Goal: Information Seeking & Learning: Find specific page/section

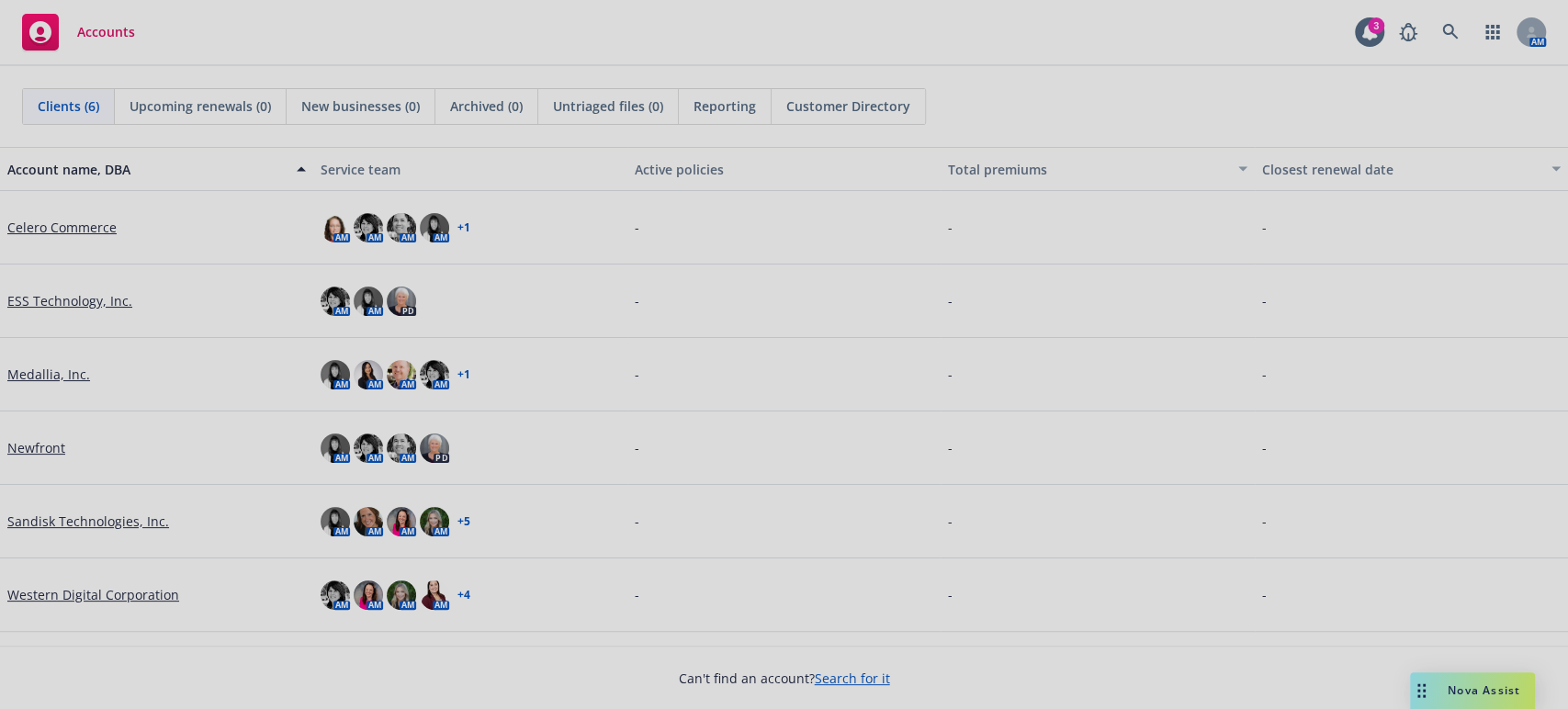
click at [73, 594] on div at bounding box center [784, 354] width 1568 height 709
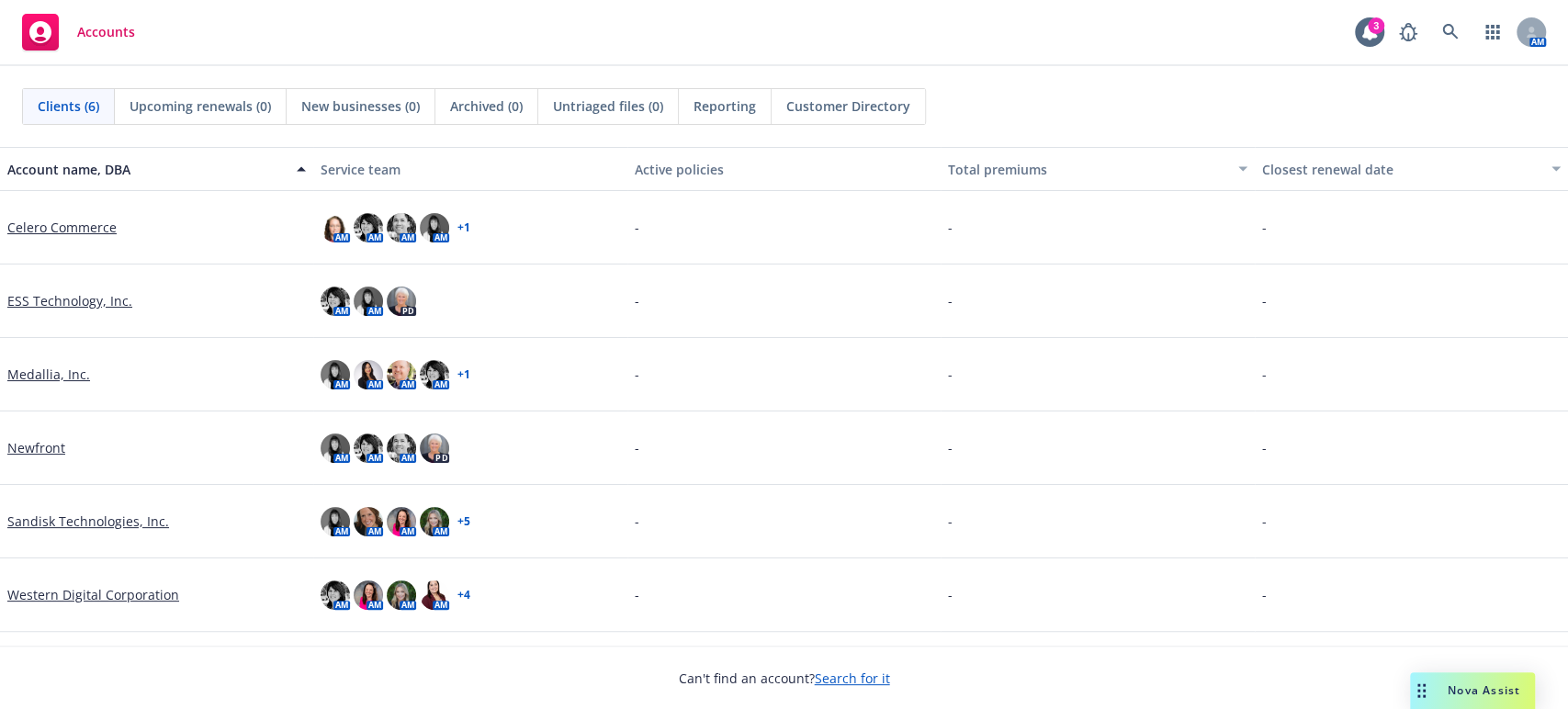
click at [73, 594] on div at bounding box center [784, 354] width 1568 height 709
click at [73, 594] on link "Western Digital Corporation" at bounding box center [94, 595] width 172 height 19
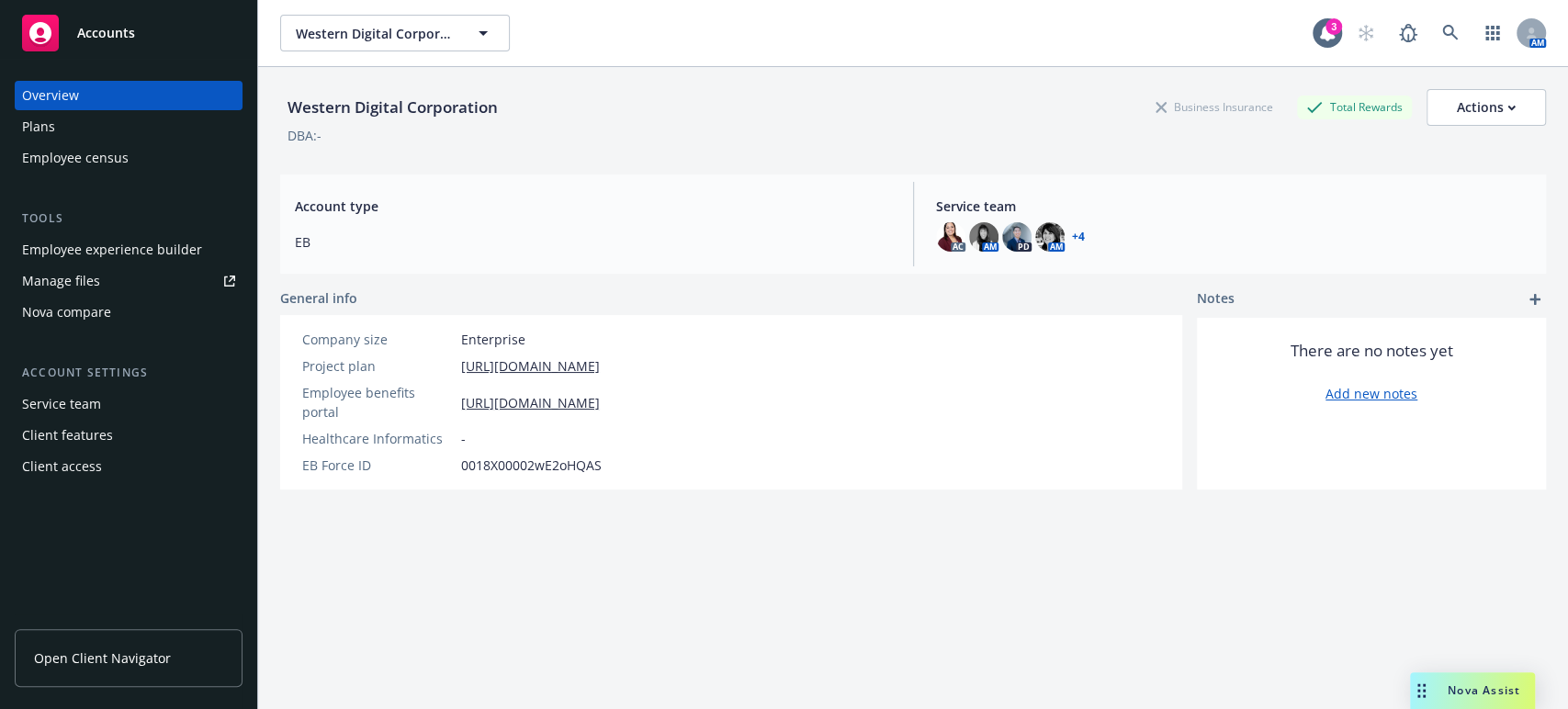
click at [43, 127] on div "Plans" at bounding box center [39, 127] width 33 height 29
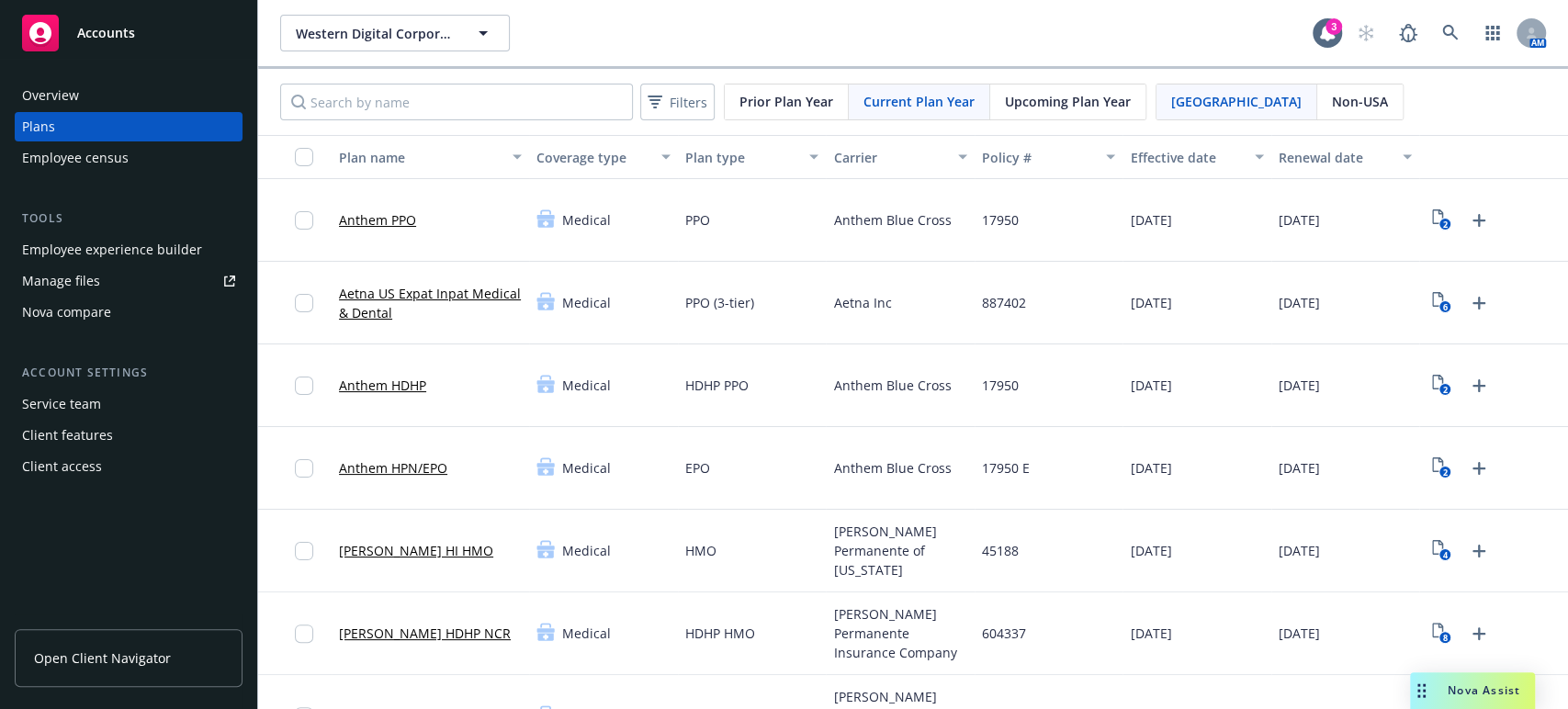
click at [41, 468] on div "Client access" at bounding box center [62, 467] width 80 height 29
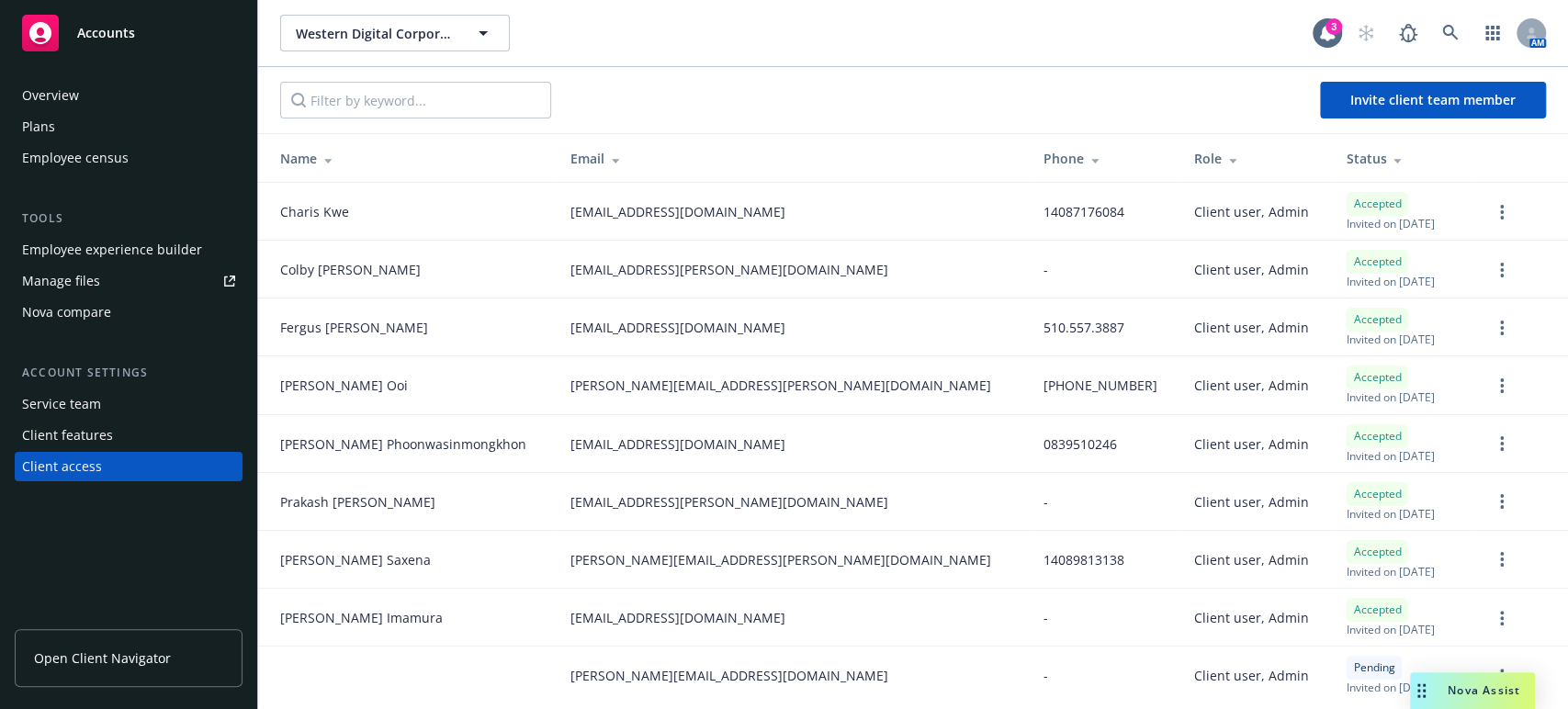
click at [111, 652] on span "Open Client Navigator" at bounding box center [102, 659] width 137 height 19
click at [42, 129] on div "Plans" at bounding box center [39, 127] width 33 height 29
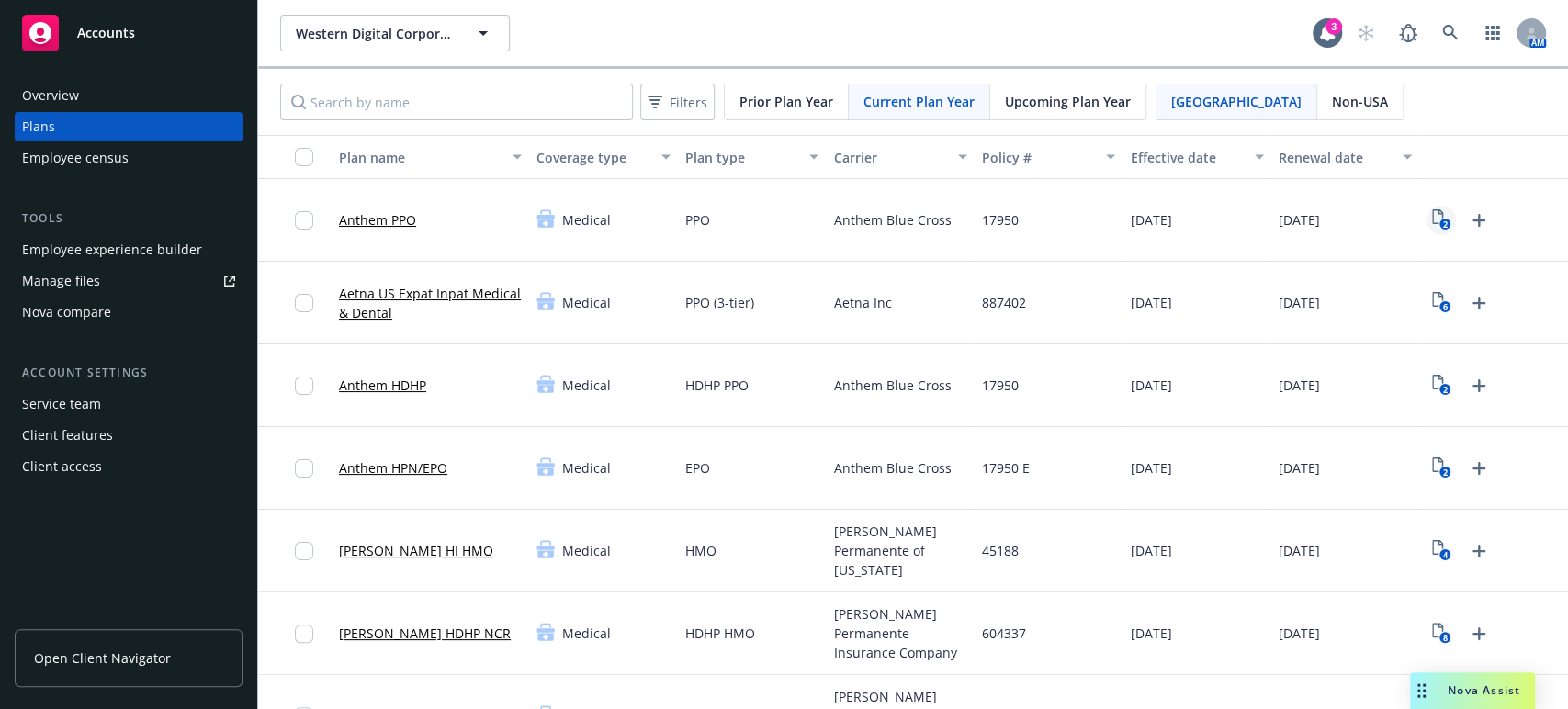
click at [1432, 221] on icon "2" at bounding box center [1442, 220] width 19 height 21
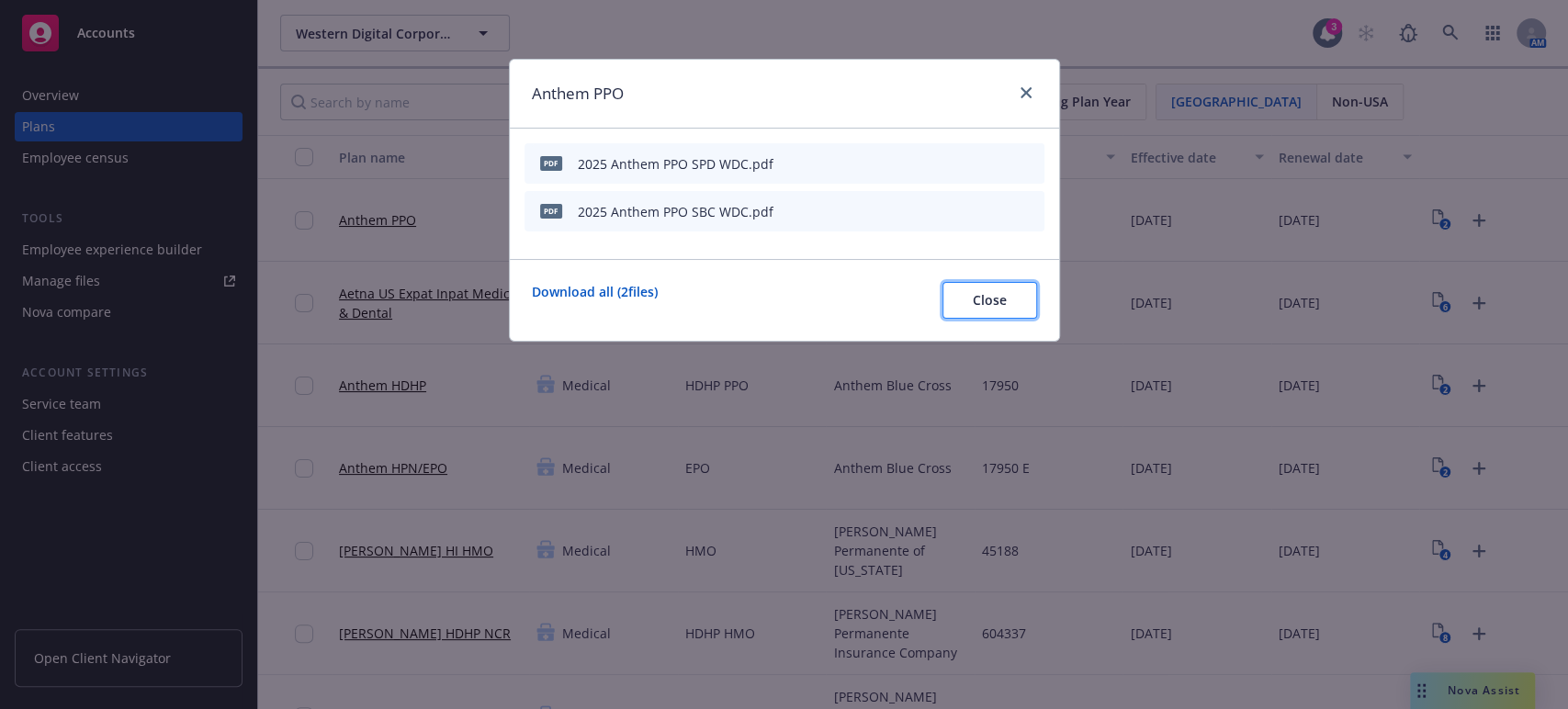
click at [988, 298] on span "Close" at bounding box center [989, 300] width 34 height 17
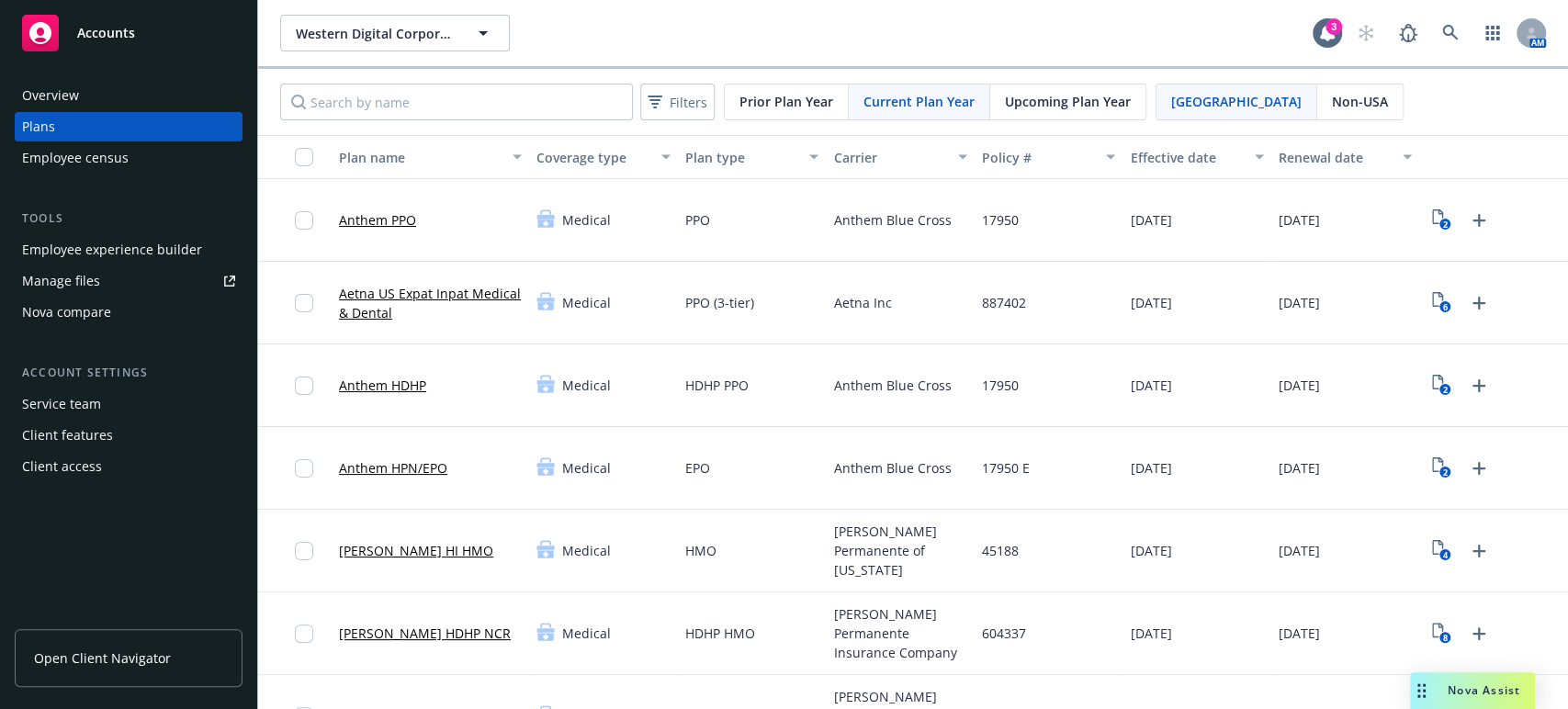
click at [101, 662] on span "Open Client Navigator" at bounding box center [102, 659] width 137 height 19
click at [79, 457] on div "Client access" at bounding box center [62, 467] width 80 height 29
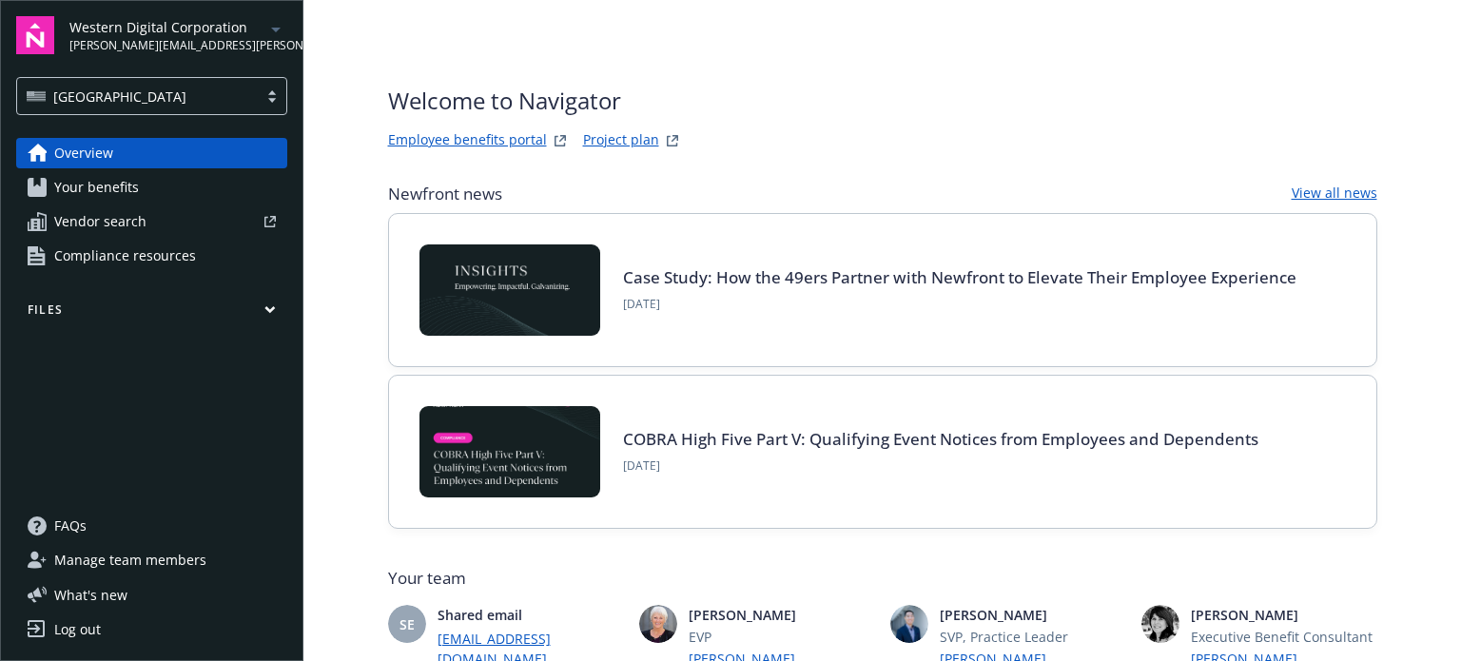
click at [100, 222] on span "Vendor search" at bounding box center [100, 221] width 92 height 30
